Goal: Information Seeking & Learning: Learn about a topic

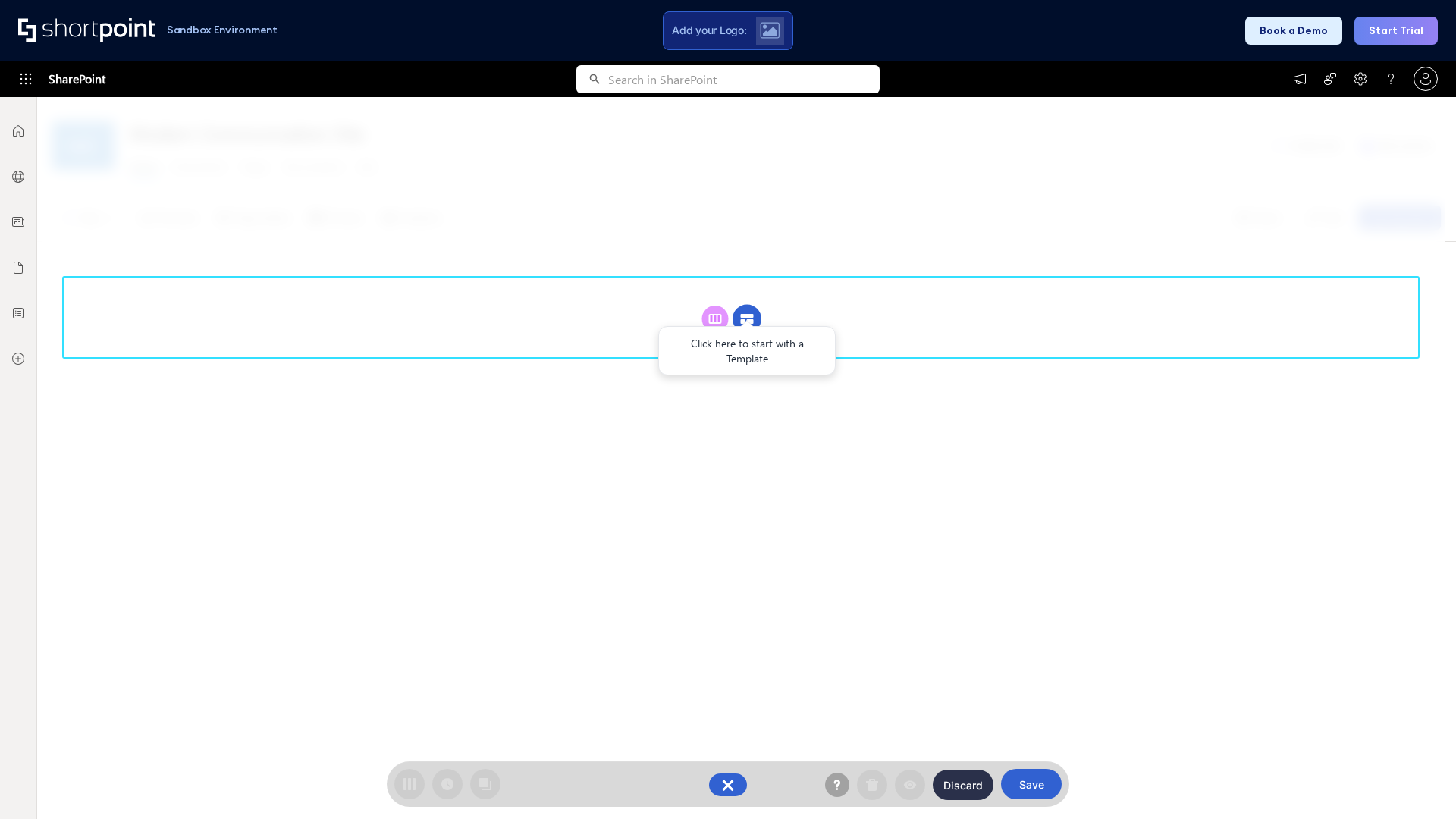
click at [747, 319] on circle at bounding box center [747, 319] width 29 height 29
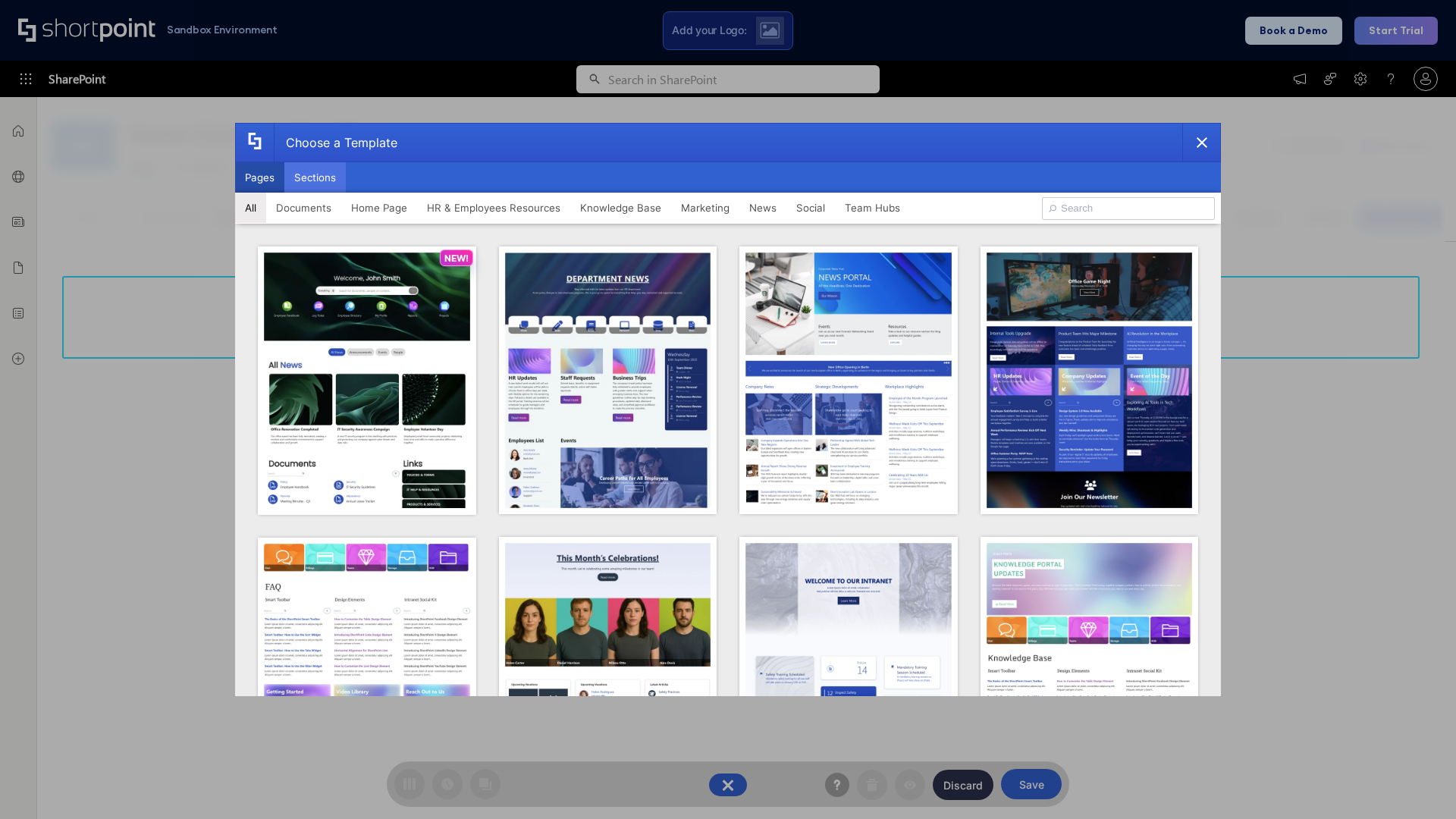
click at [315, 178] on button "Sections" at bounding box center [315, 178] width 62 height 30
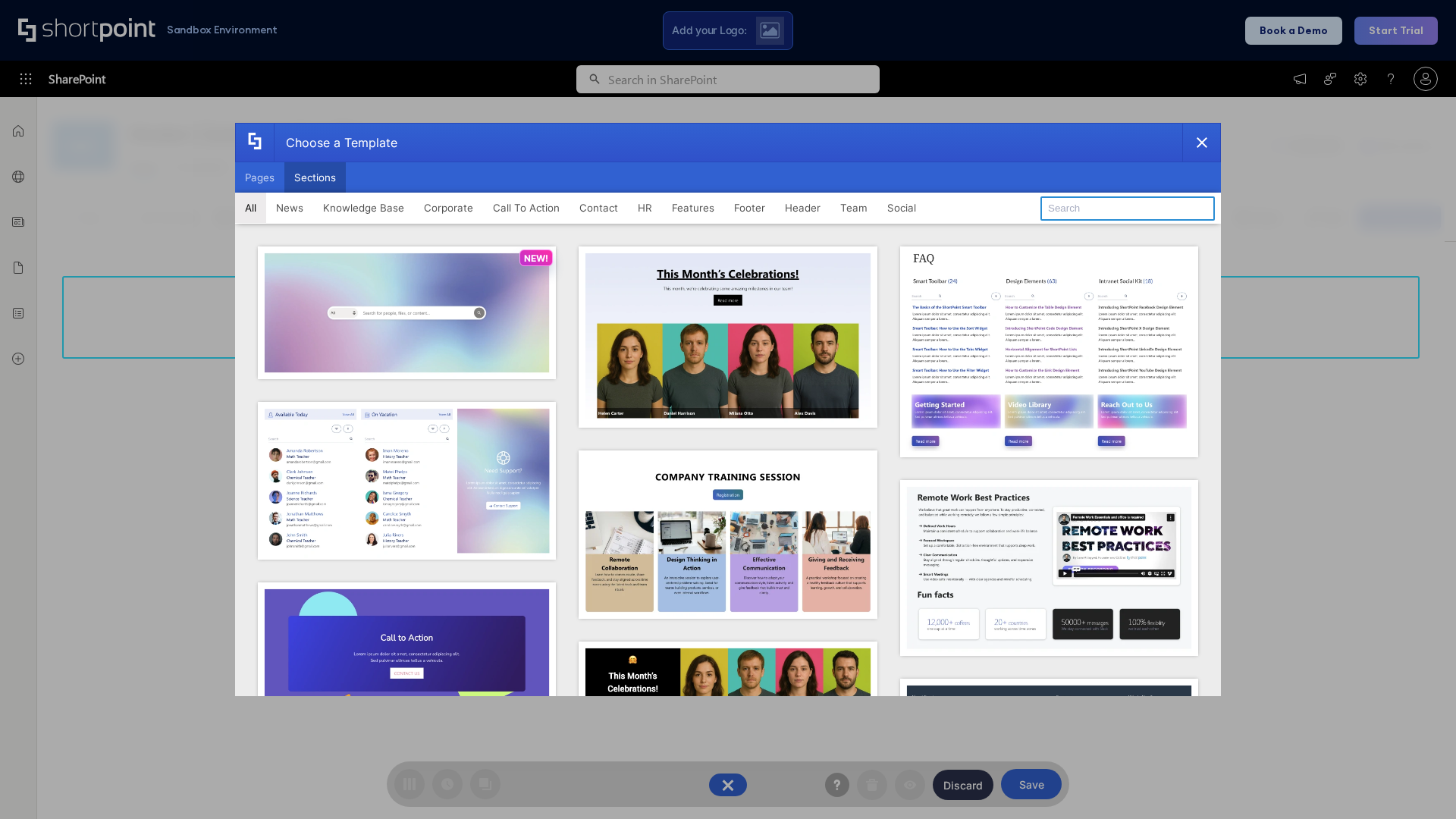
type input "Knowledge Base"
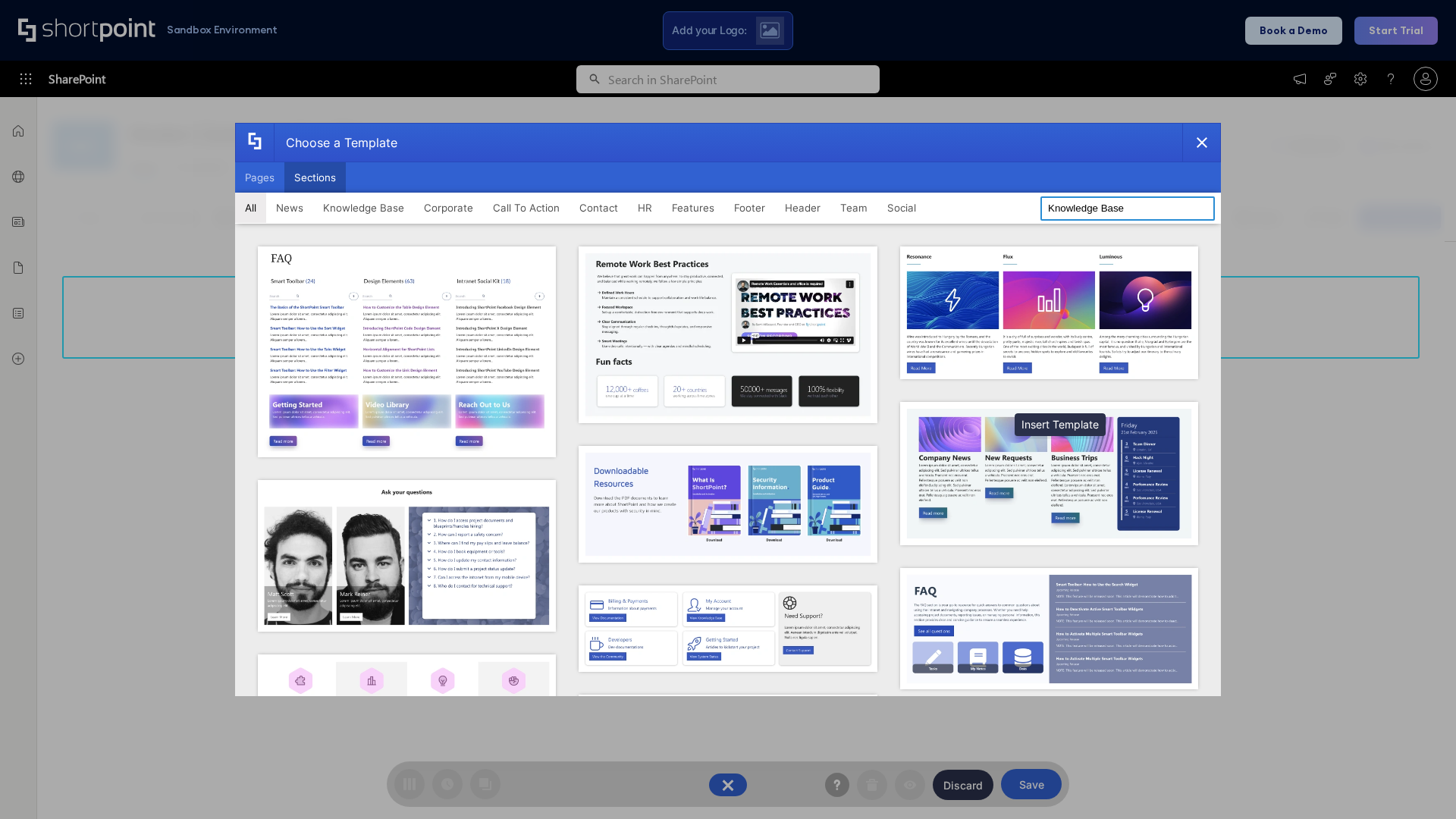
scroll to position [348, 0]
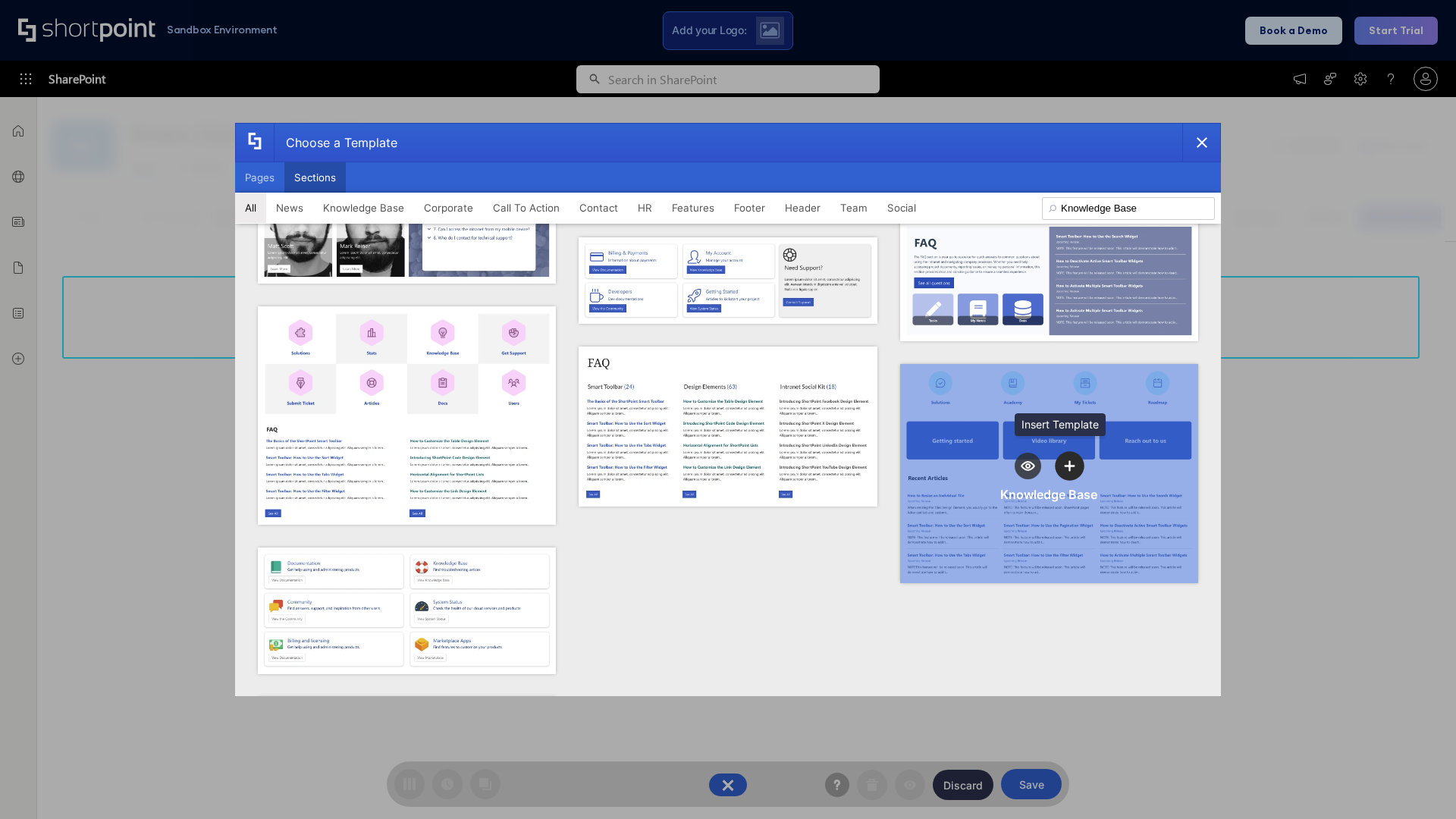
click at [1065, 460] on icon "template selector" at bounding box center [1070, 466] width 11 height 11
